Goal: Navigation & Orientation: Find specific page/section

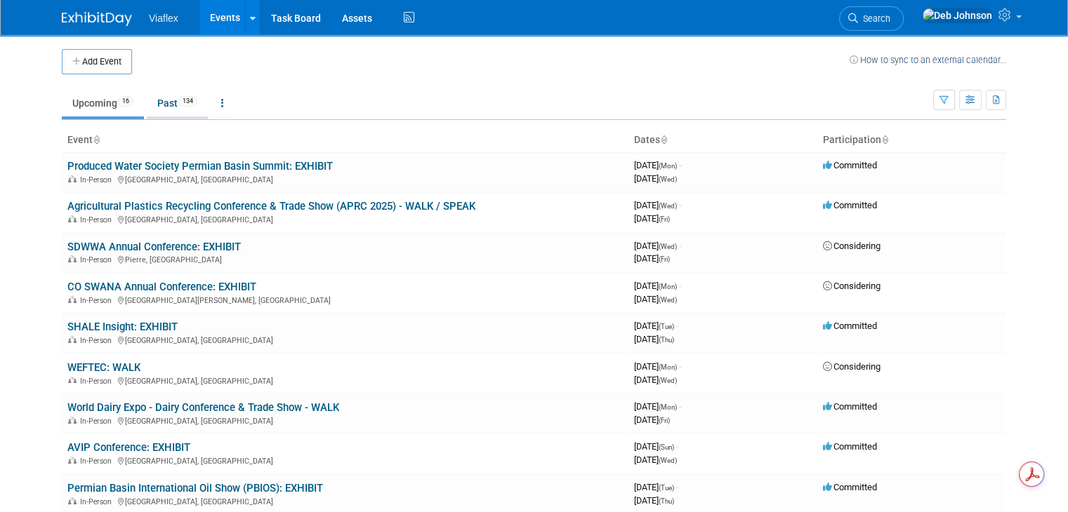
click at [149, 105] on link "Past 134" at bounding box center [177, 103] width 61 height 27
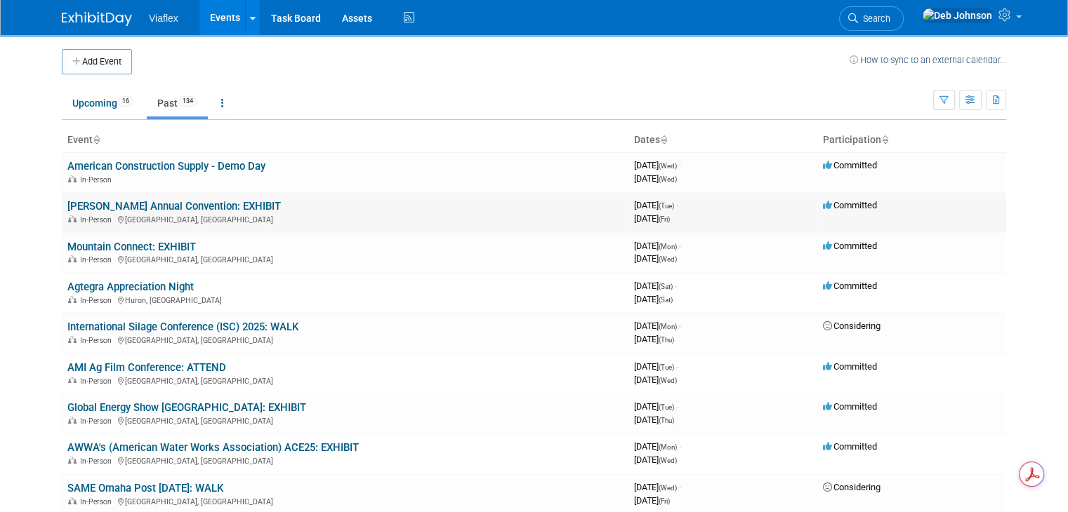
click at [138, 204] on link "[PERSON_NAME] Annual Convention: EXHIBIT" at bounding box center [173, 206] width 213 height 13
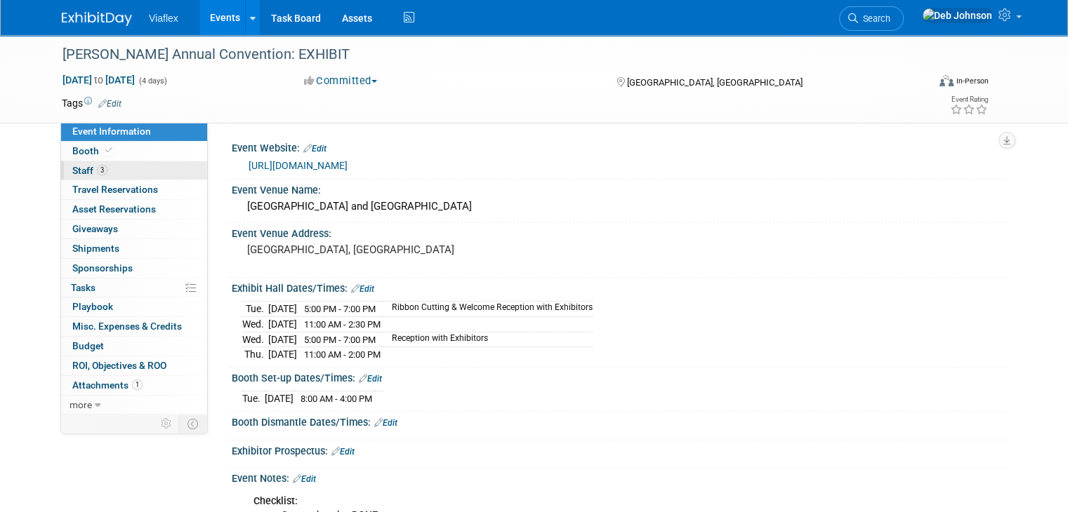
click at [74, 172] on span "Staff 3" at bounding box center [89, 170] width 35 height 11
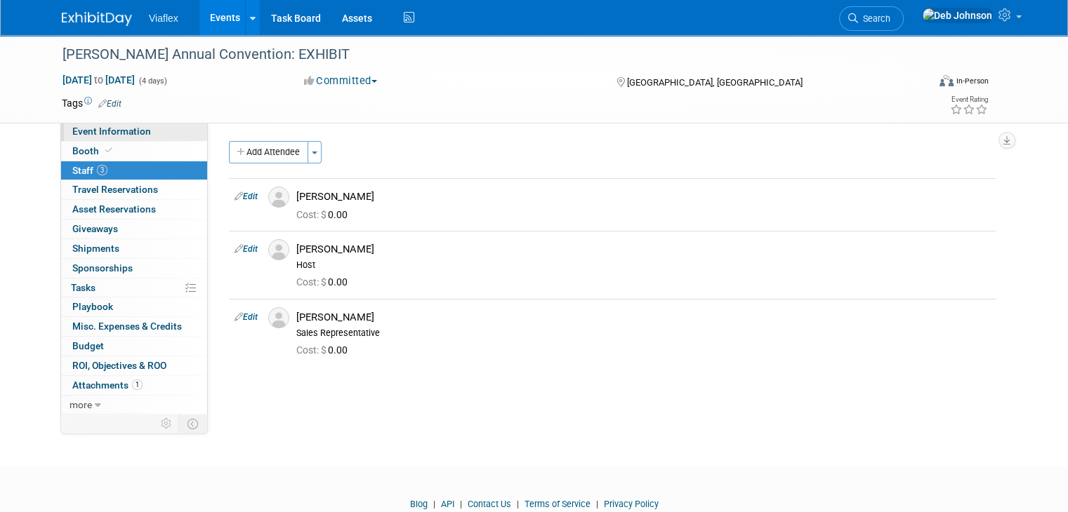
click at [93, 136] on span "Event Information" at bounding box center [111, 131] width 79 height 11
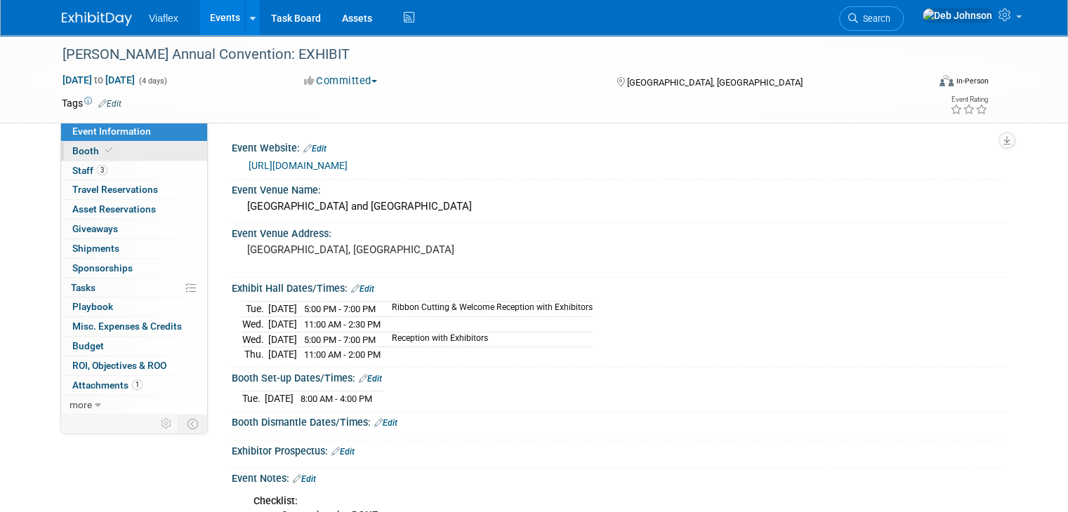
click at [84, 151] on span "Booth" at bounding box center [93, 150] width 43 height 11
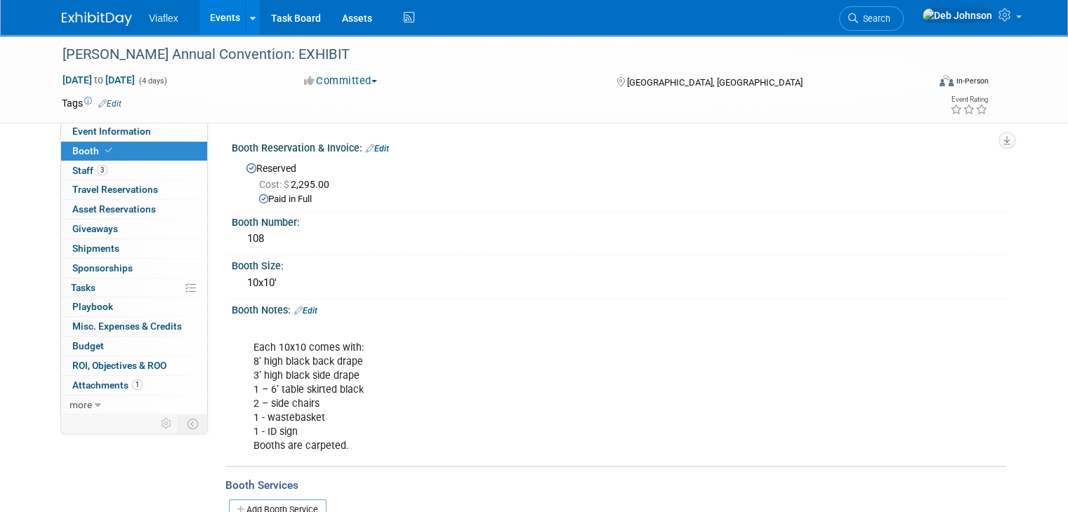
click at [104, 16] on img at bounding box center [97, 19] width 70 height 14
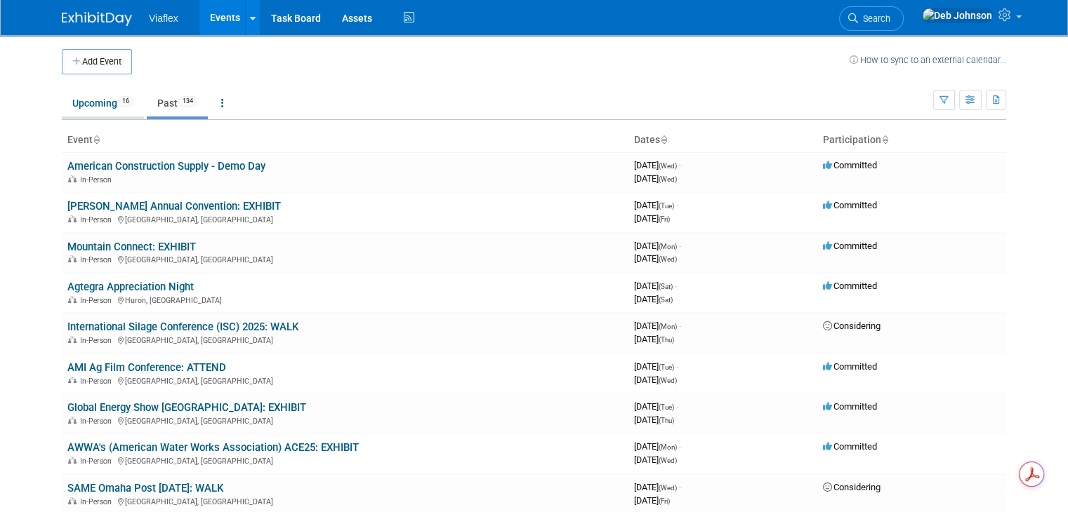
click at [93, 109] on link "Upcoming 16" at bounding box center [103, 103] width 82 height 27
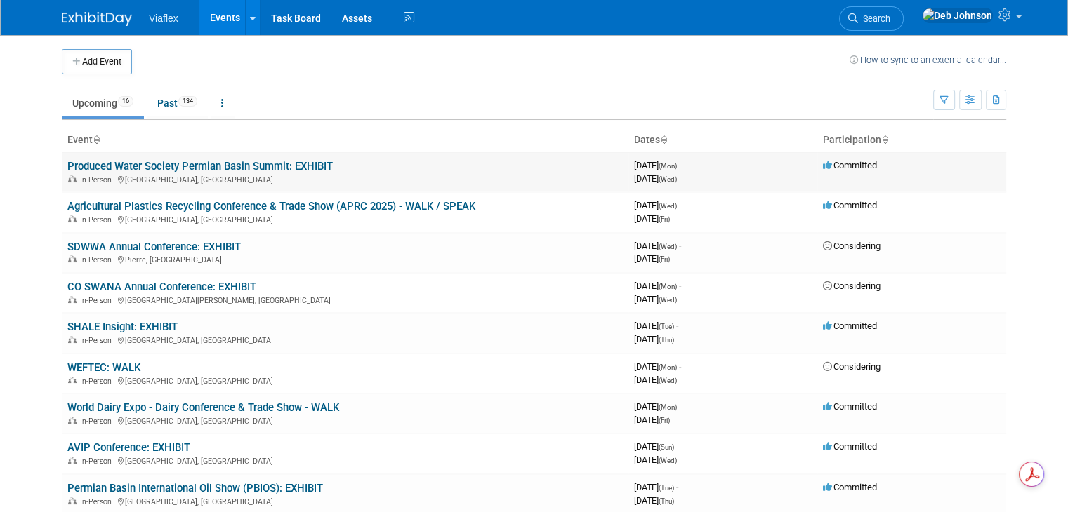
click at [202, 166] on link "Produced Water Society Permian Basin Summit: EXHIBIT" at bounding box center [199, 166] width 265 height 13
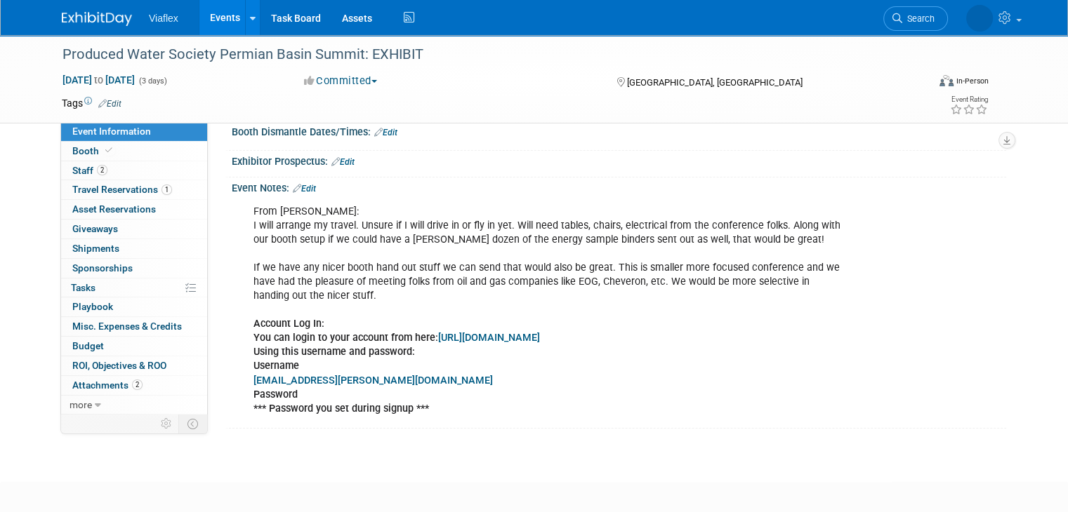
scroll to position [211, 0]
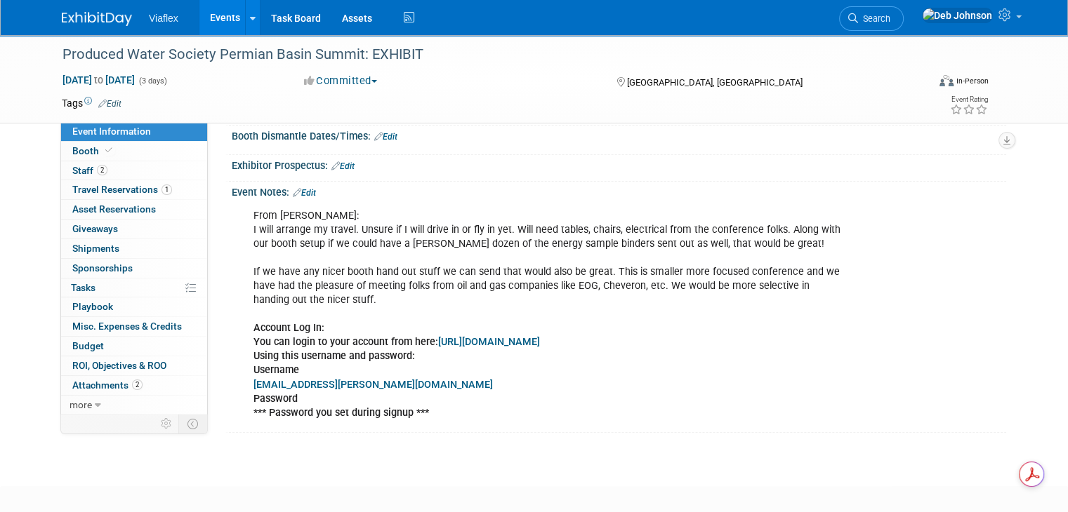
click at [81, 17] on img at bounding box center [97, 19] width 70 height 14
